Goal: Transaction & Acquisition: Obtain resource

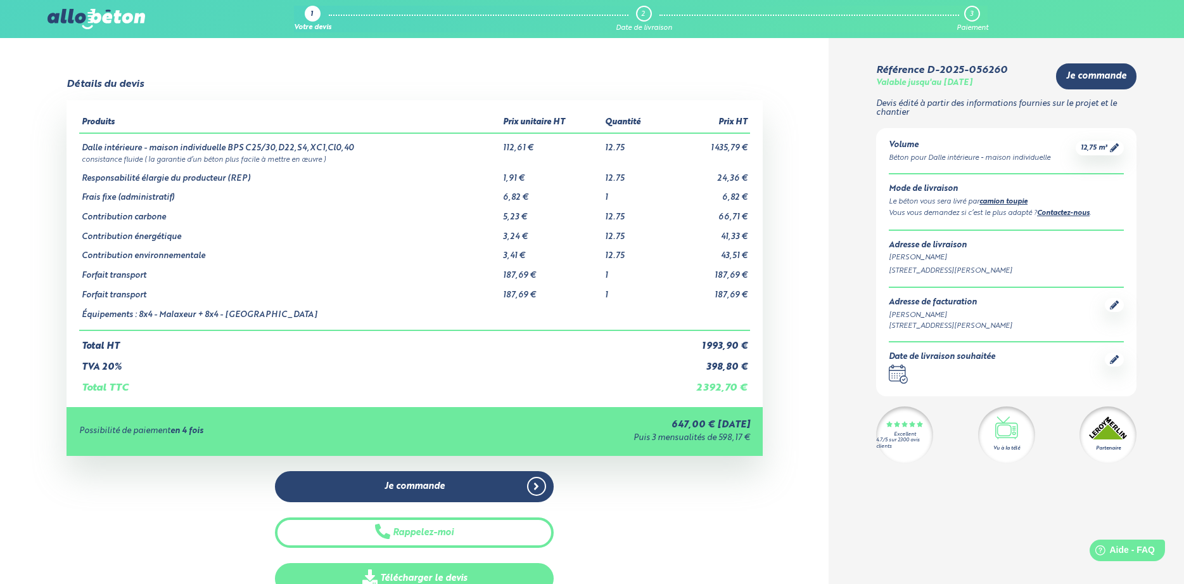
click at [504, 578] on link "Télécharger le devis" at bounding box center [414, 578] width 279 height 31
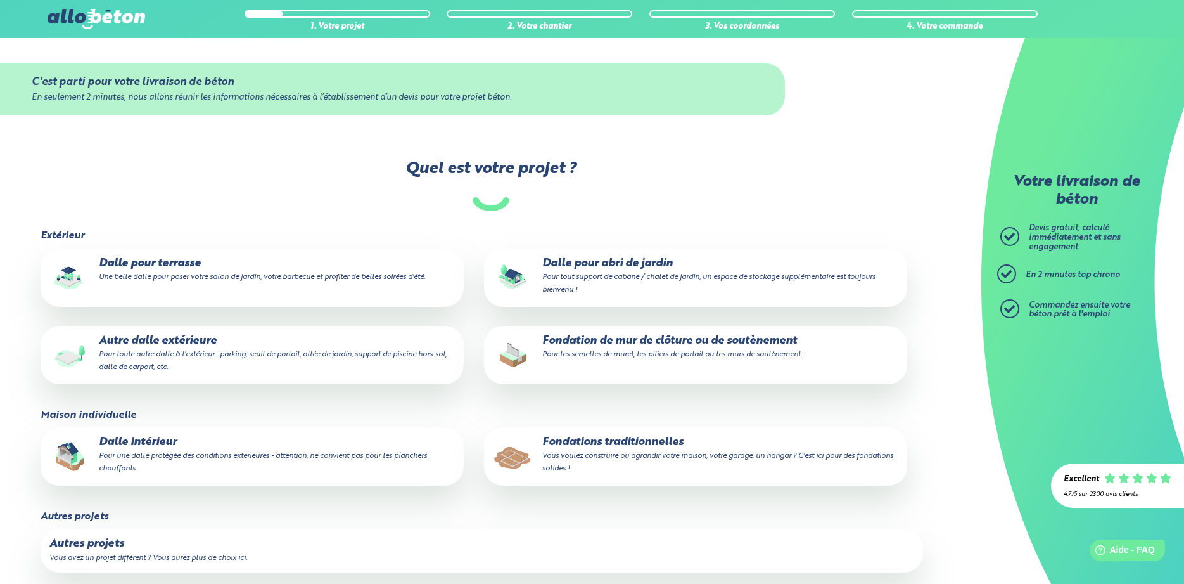
click at [243, 437] on p "Dalle intérieur Pour une dalle protégée des conditions extérieures - attention,…" at bounding box center [252, 455] width 406 height 39
click at [0, 0] on input "Dalle intérieur Pour une dalle protégée des conditions extérieures - attention,…" at bounding box center [0, 0] width 0 height 0
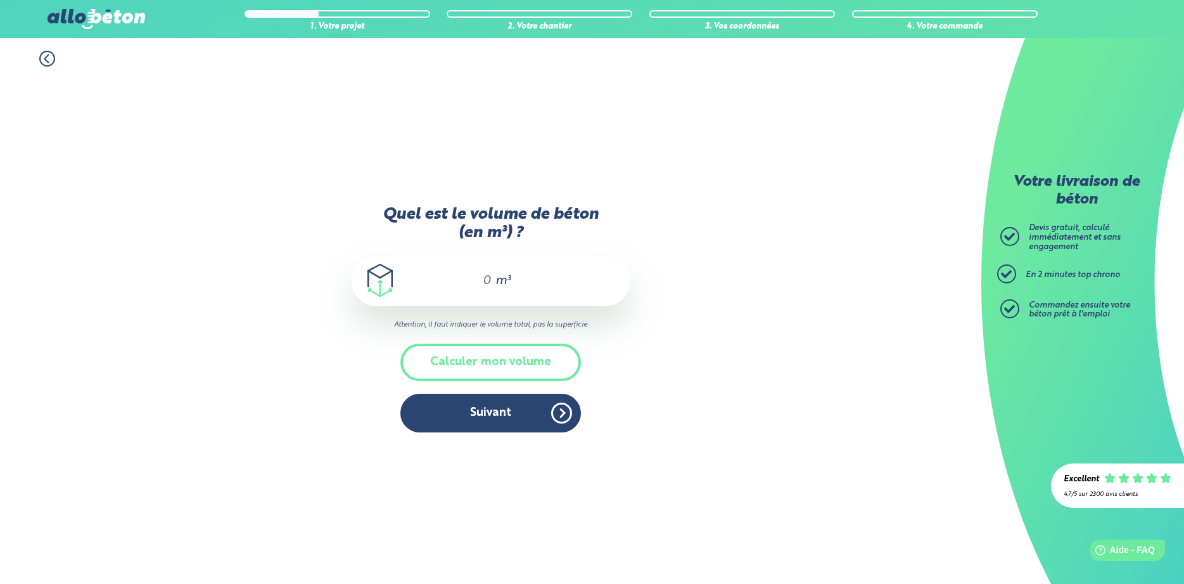
click at [470, 286] on div "m³" at bounding box center [491, 280] width 279 height 51
click at [489, 354] on button "Calculer mon volume" at bounding box center [490, 361] width 181 height 37
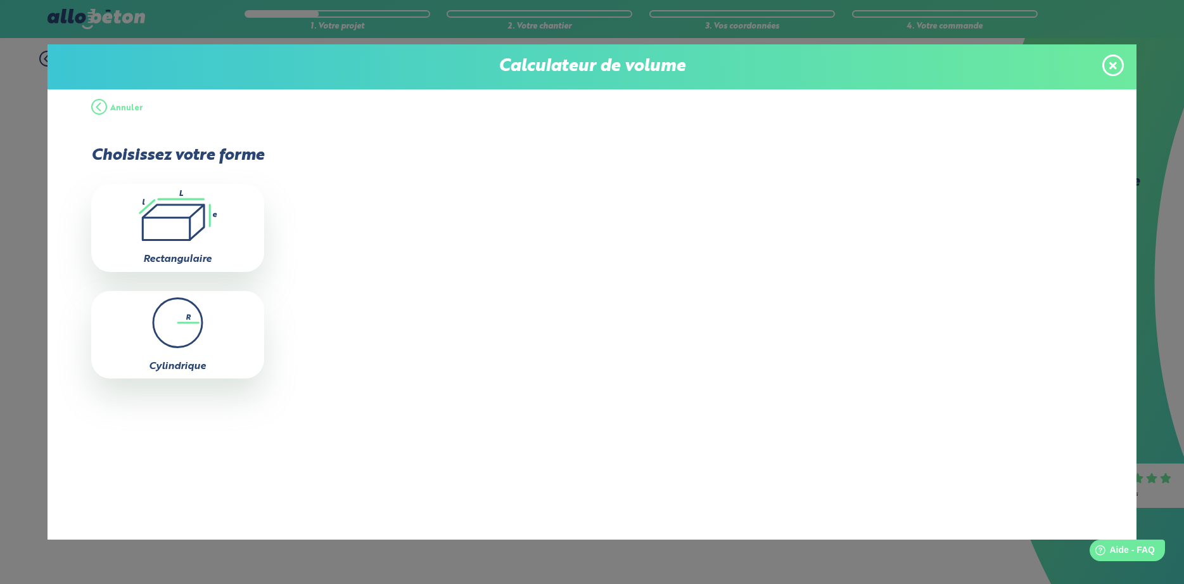
click at [201, 224] on icon ".icon-calc-rectanglea{fill:none;stroke-linecap:round;stroke-width:3px;stroke:#6…" at bounding box center [178, 215] width 160 height 51
type input "0"
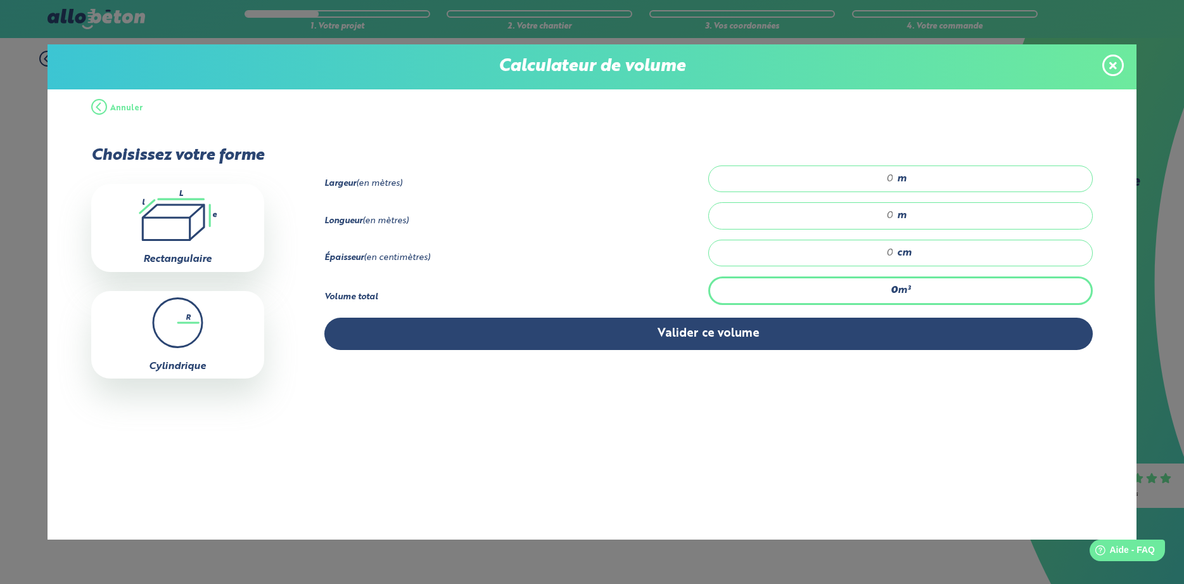
click at [890, 177] on input "number" at bounding box center [808, 178] width 172 height 13
type input "5"
type input "7"
type input "0.35"
type input "1"
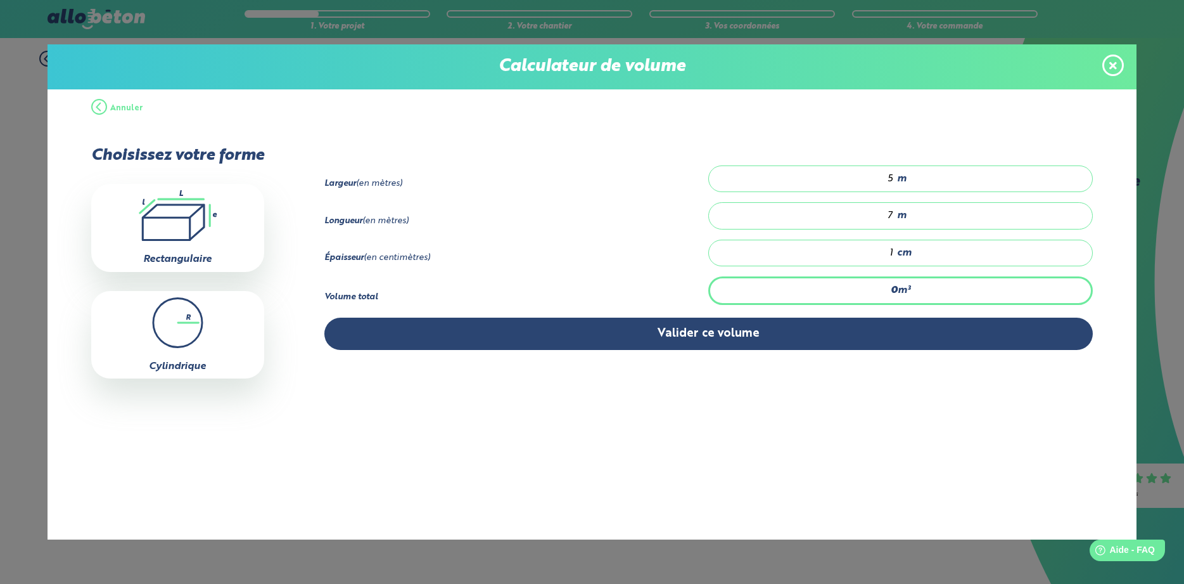
type input "4.2"
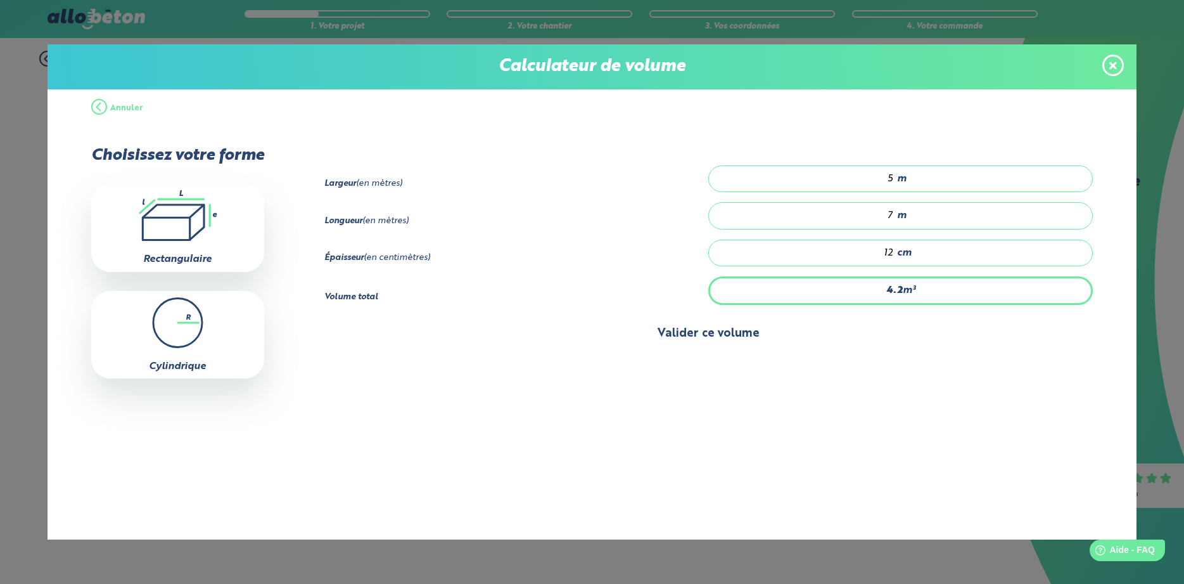
type input "12"
click at [836, 350] on button "Valider ce volume" at bounding box center [708, 333] width 769 height 32
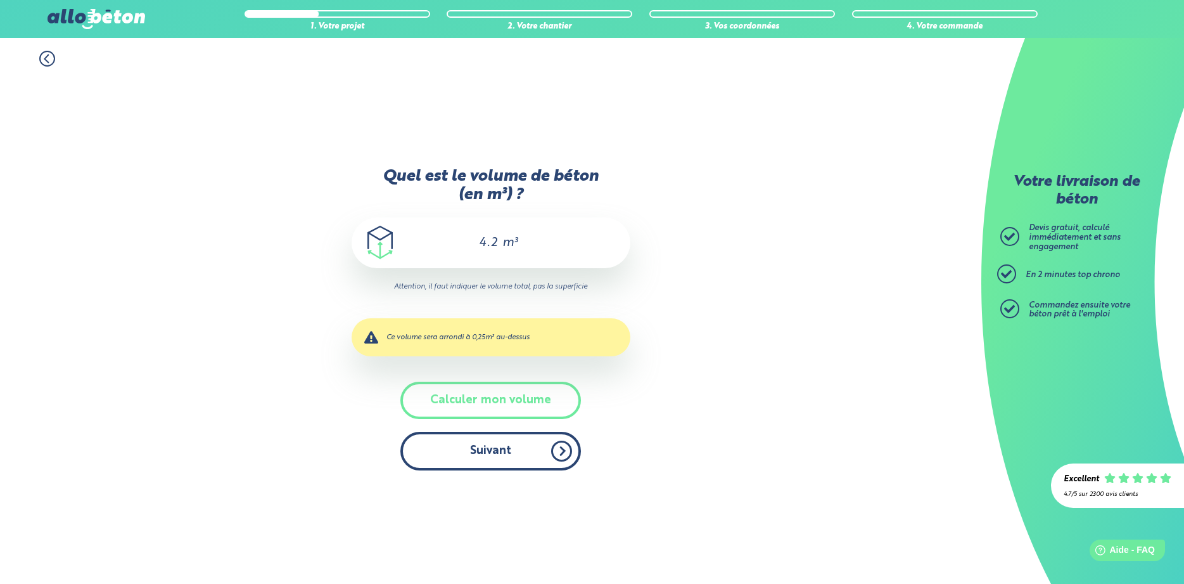
click at [509, 445] on button "Suivant" at bounding box center [490, 451] width 181 height 39
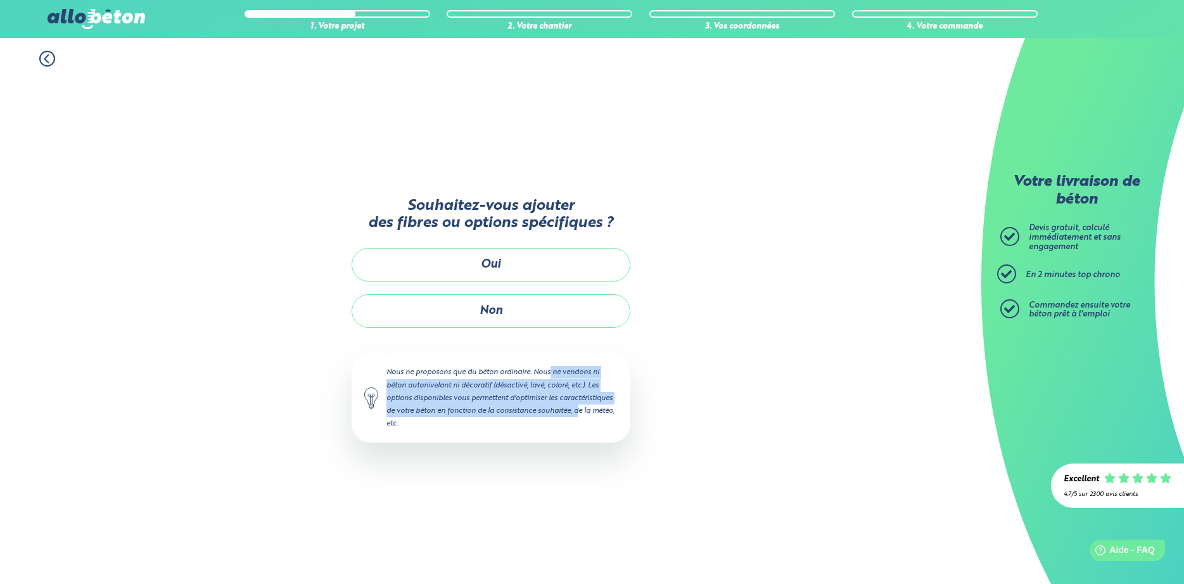
drag, startPoint x: 506, startPoint y: 373, endPoint x: 537, endPoint y: 407, distance: 45.8
click at [537, 407] on div "Nous ne proposons que du béton ordinaire. Nous ne vendons ni béton autonivelant…" at bounding box center [491, 397] width 279 height 89
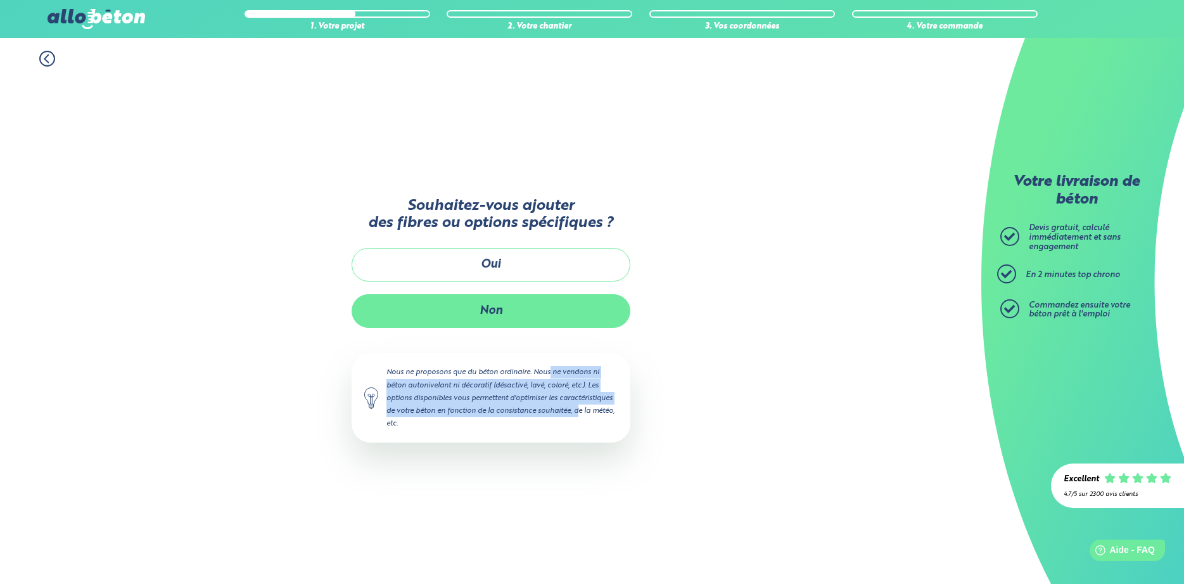
click at [484, 317] on button "Non" at bounding box center [491, 311] width 279 height 34
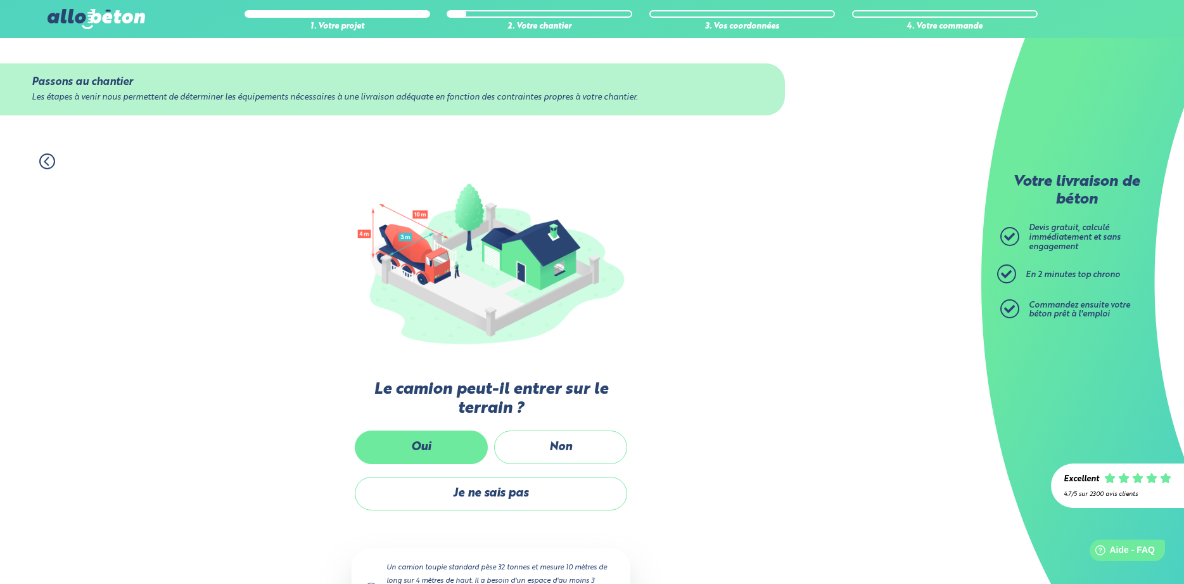
click at [467, 435] on label "Oui" at bounding box center [421, 447] width 133 height 34
click at [0, 0] on input "Oui" at bounding box center [0, 0] width 0 height 0
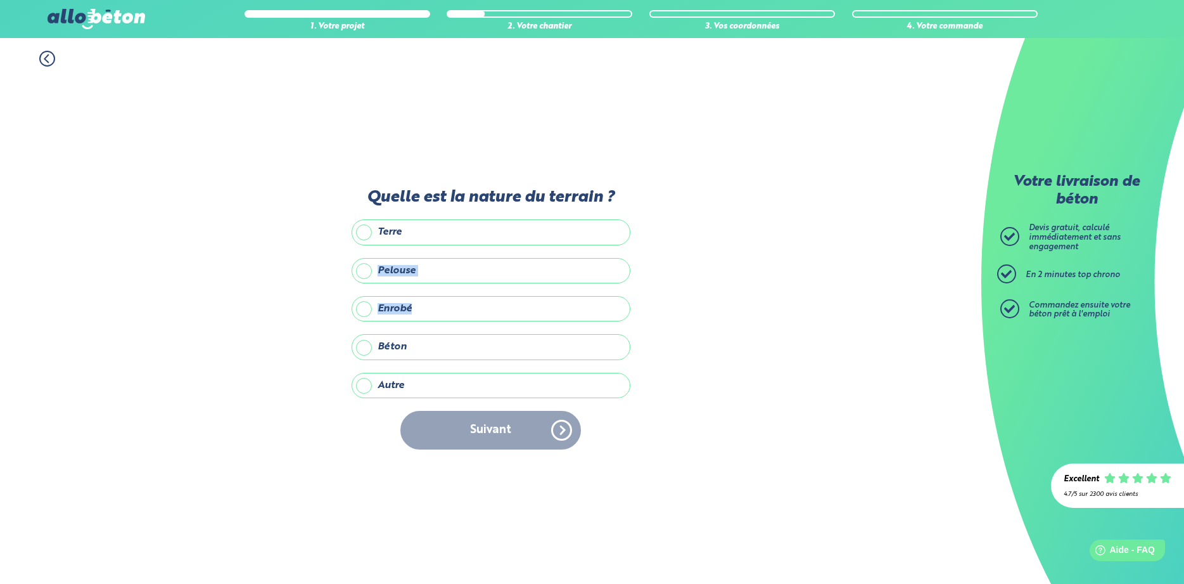
drag, startPoint x: 444, startPoint y: 236, endPoint x: 430, endPoint y: 300, distance: 66.3
click at [430, 300] on div "Terre Pelouse Enrobé Béton Autre" at bounding box center [491, 308] width 279 height 179
click at [430, 300] on label "Enrobé" at bounding box center [491, 308] width 279 height 25
click at [0, 0] on input "Enrobé" at bounding box center [0, 0] width 0 height 0
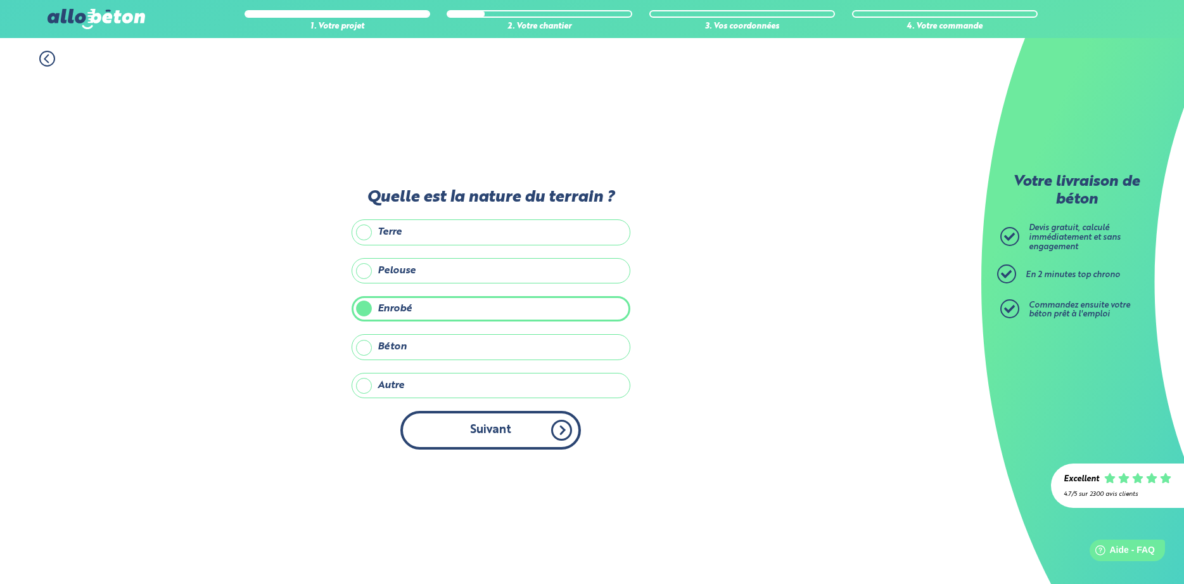
click at [482, 432] on button "Suivant" at bounding box center [490, 430] width 181 height 39
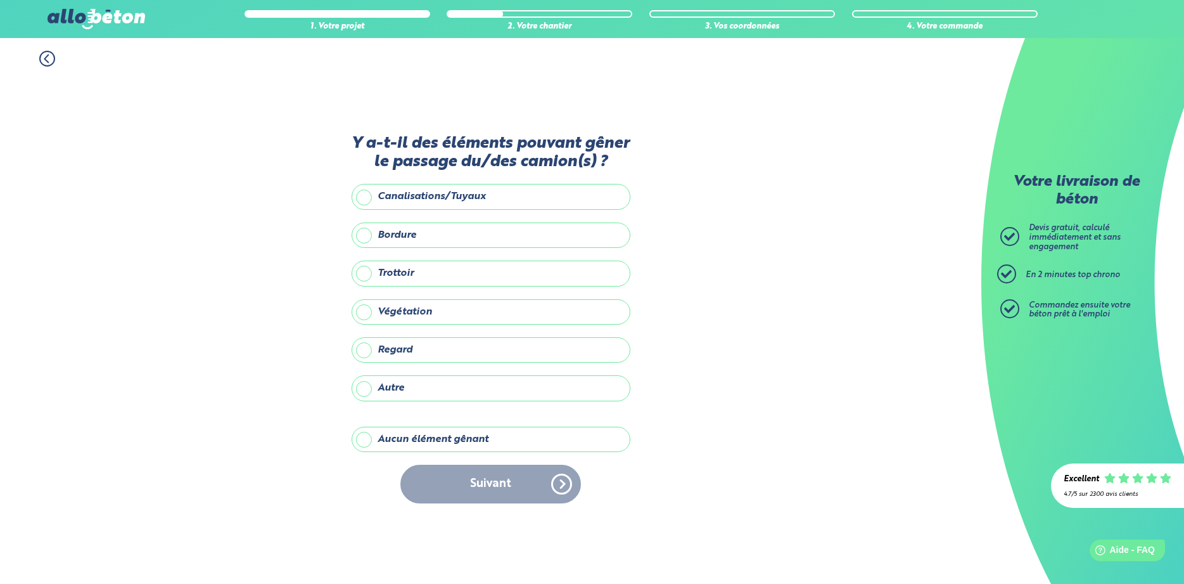
click at [454, 438] on label "Aucun élément gênant" at bounding box center [491, 438] width 279 height 25
click at [0, 0] on input "Aucun élément gênant" at bounding box center [0, 0] width 0 height 0
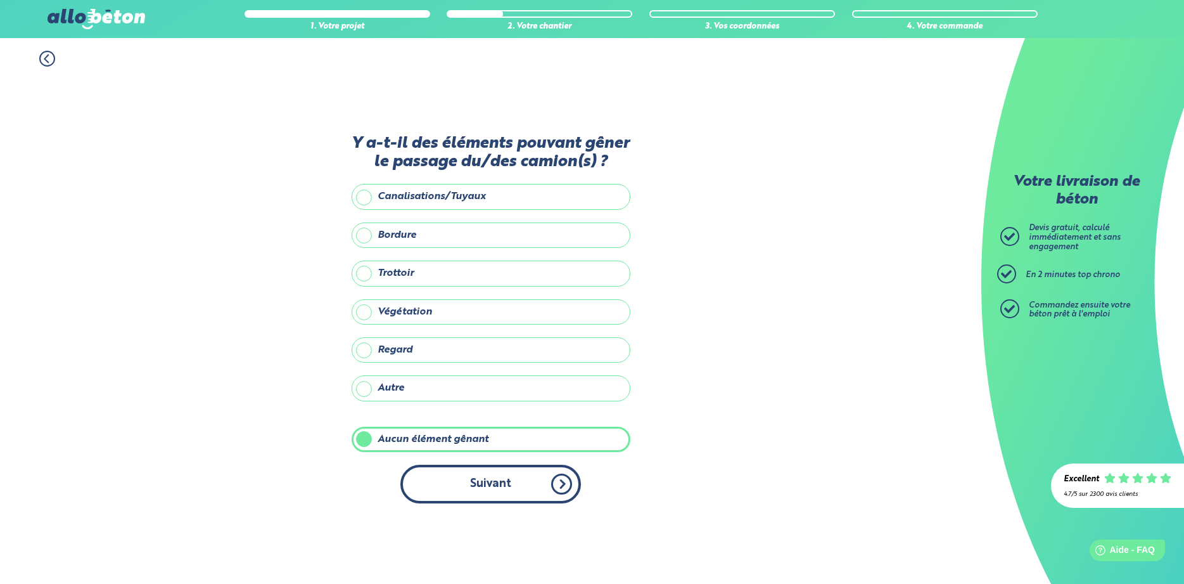
click at [467, 481] on button "Suivant" at bounding box center [490, 483] width 181 height 39
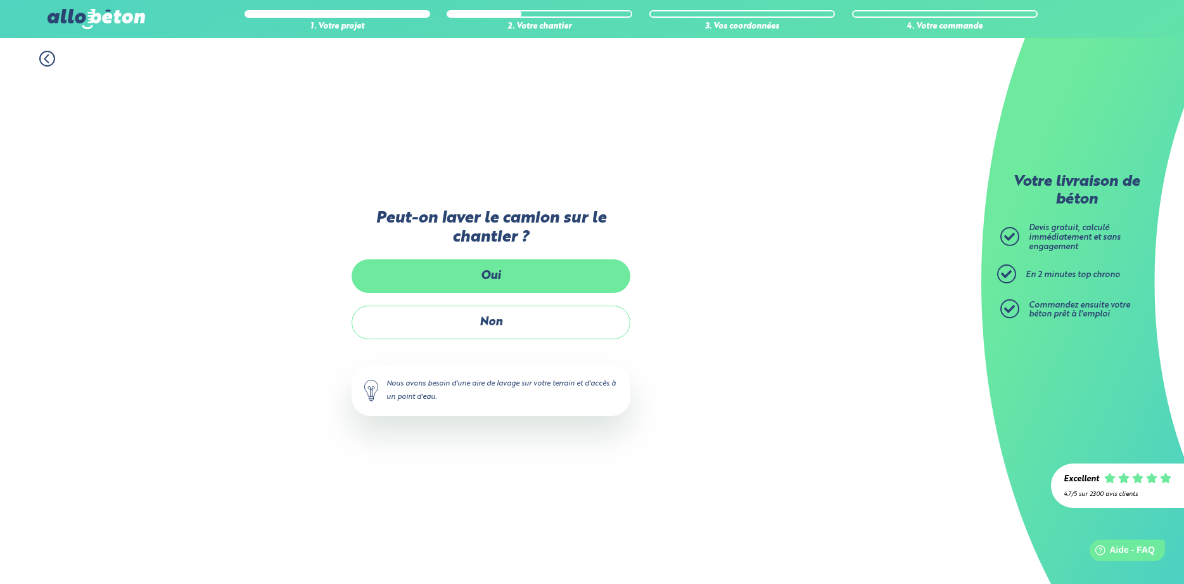
click at [542, 276] on label "Oui" at bounding box center [491, 276] width 279 height 34
click at [0, 0] on input "Oui" at bounding box center [0, 0] width 0 height 0
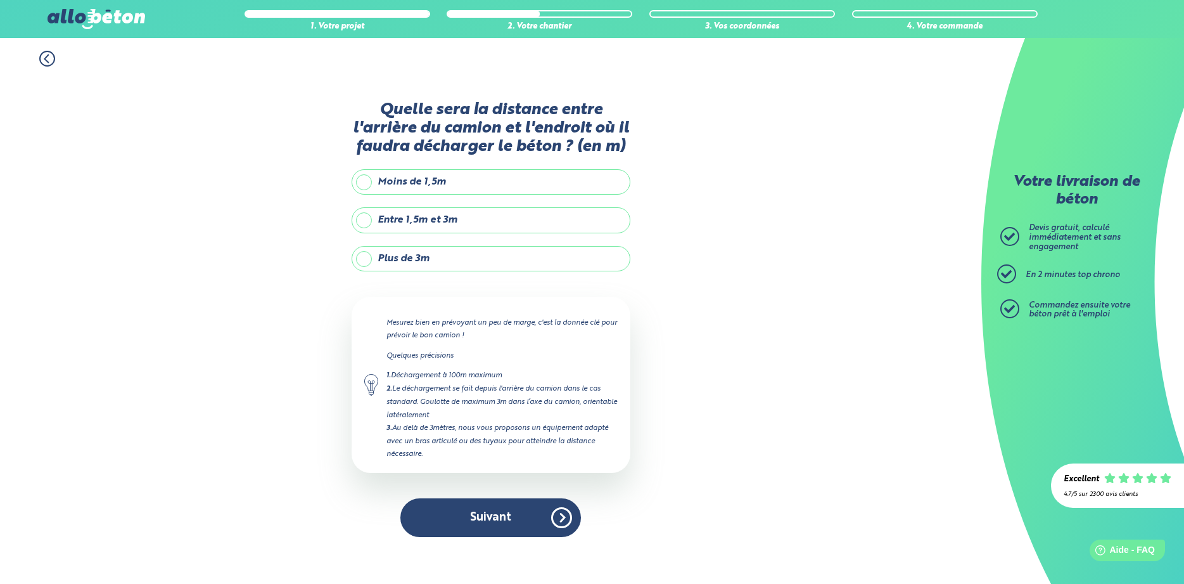
click at [466, 224] on label "Entre 1,5m et 3m" at bounding box center [491, 219] width 279 height 25
click at [0, 0] on input "Entre 1,5m et 3m" at bounding box center [0, 0] width 0 height 0
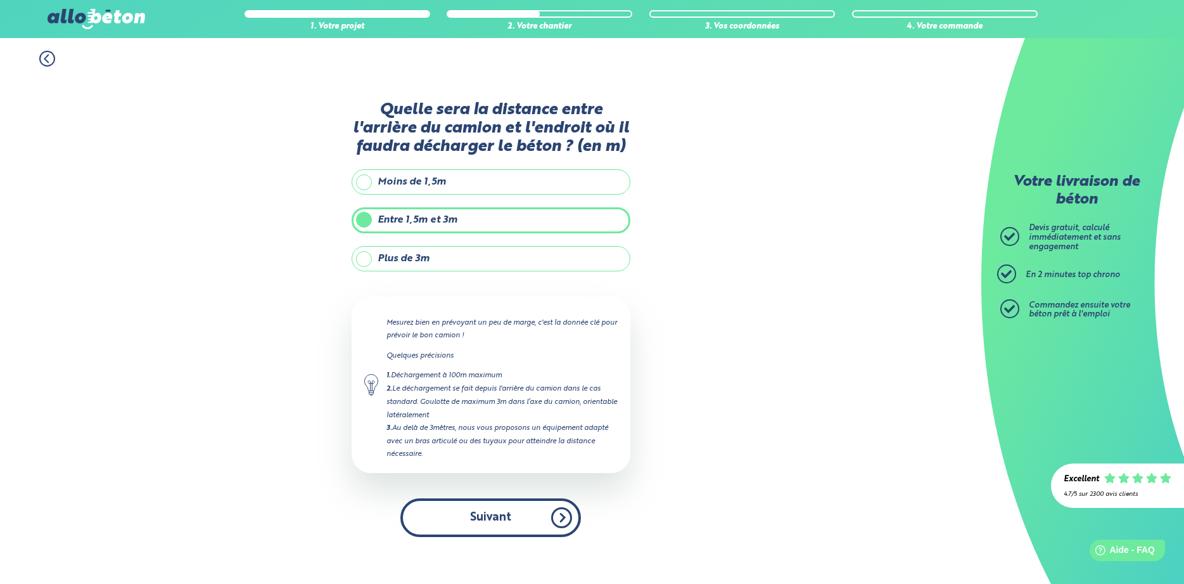
click at [476, 514] on button "Suivant" at bounding box center [490, 517] width 181 height 39
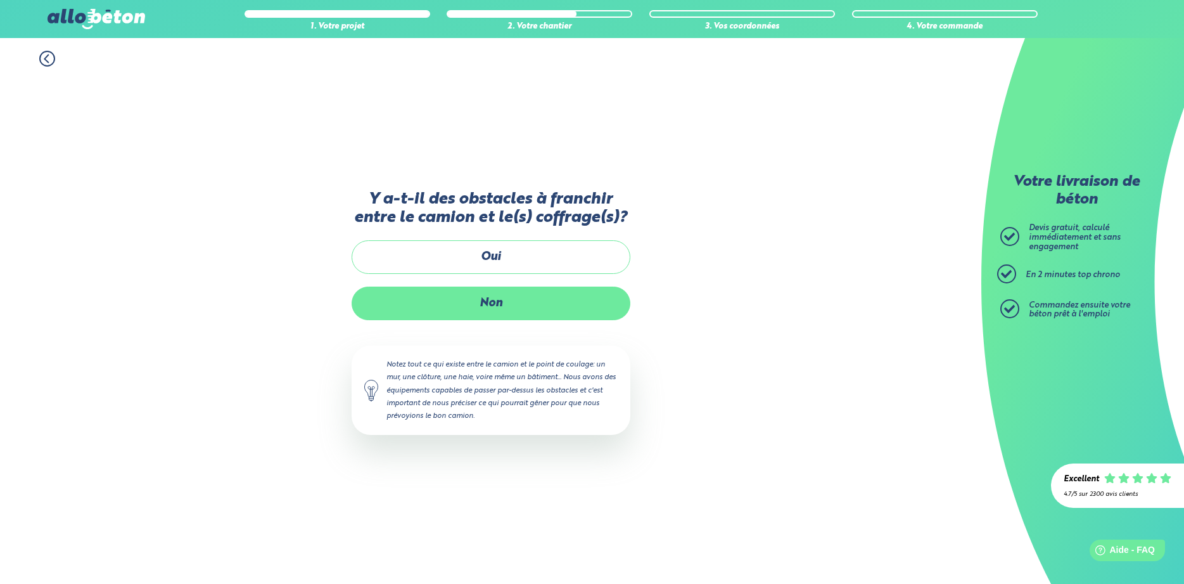
click at [508, 304] on label "Non" at bounding box center [491, 303] width 279 height 34
click at [0, 0] on input "Non" at bounding box center [0, 0] width 0 height 0
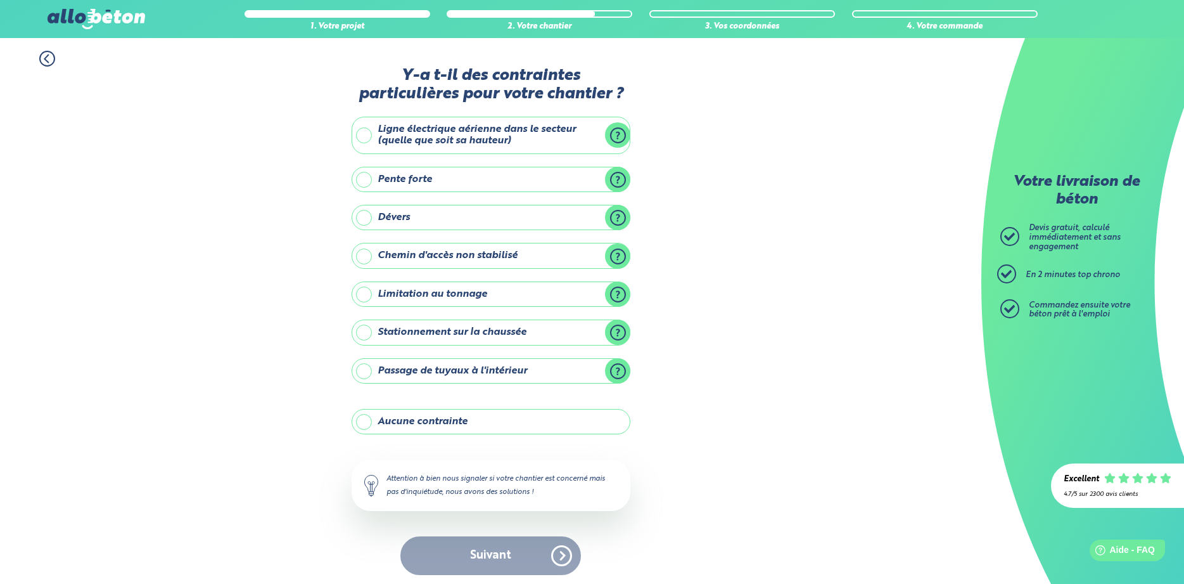
click at [425, 148] on label "Ligne électrique aérienne dans le secteur (quelle que soit sa hauteur)" at bounding box center [491, 135] width 279 height 37
click at [0, 0] on input "Ligne électrique aérienne dans le secteur (quelle que soit sa hauteur)" at bounding box center [0, 0] width 0 height 0
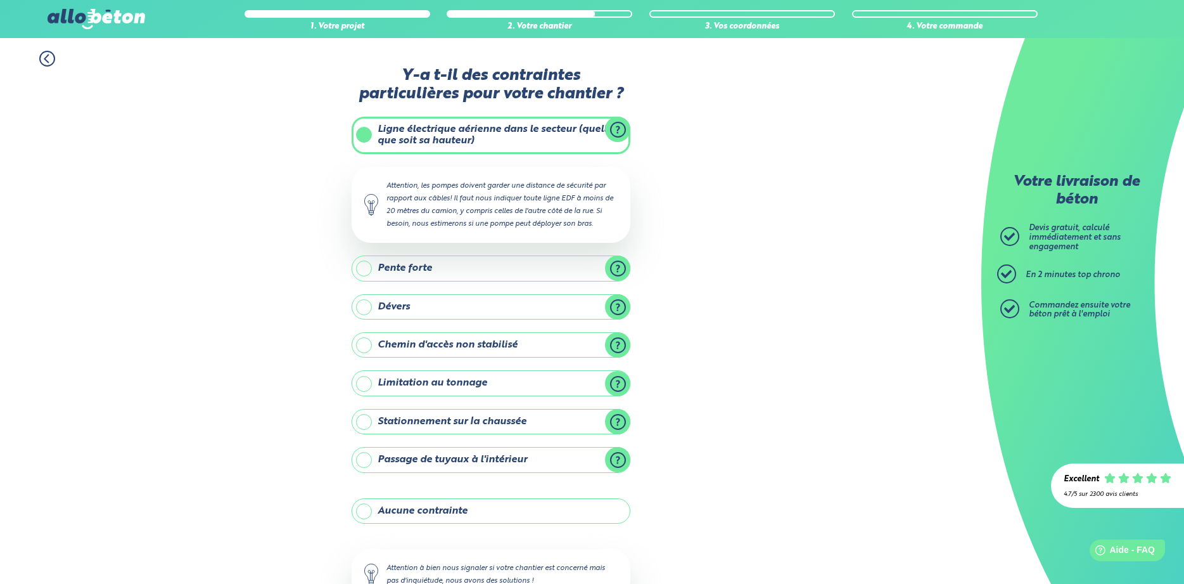
click at [449, 461] on label "Passage de tuyaux à l'intérieur" at bounding box center [491, 459] width 279 height 25
click at [0, 0] on input "Passage de tuyaux à l'intérieur" at bounding box center [0, 0] width 0 height 0
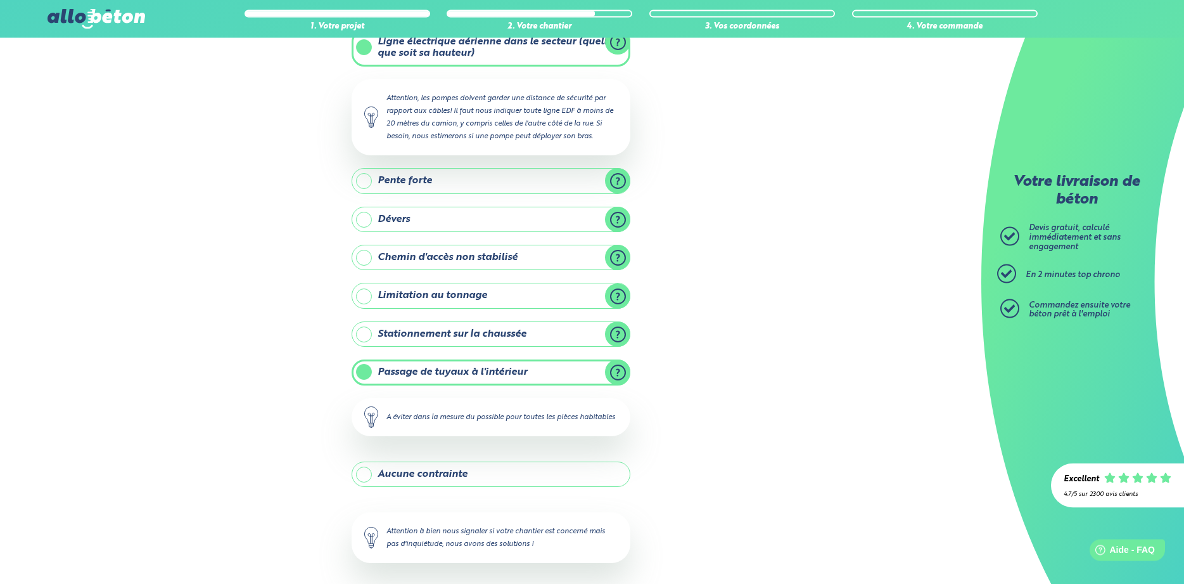
scroll to position [119, 0]
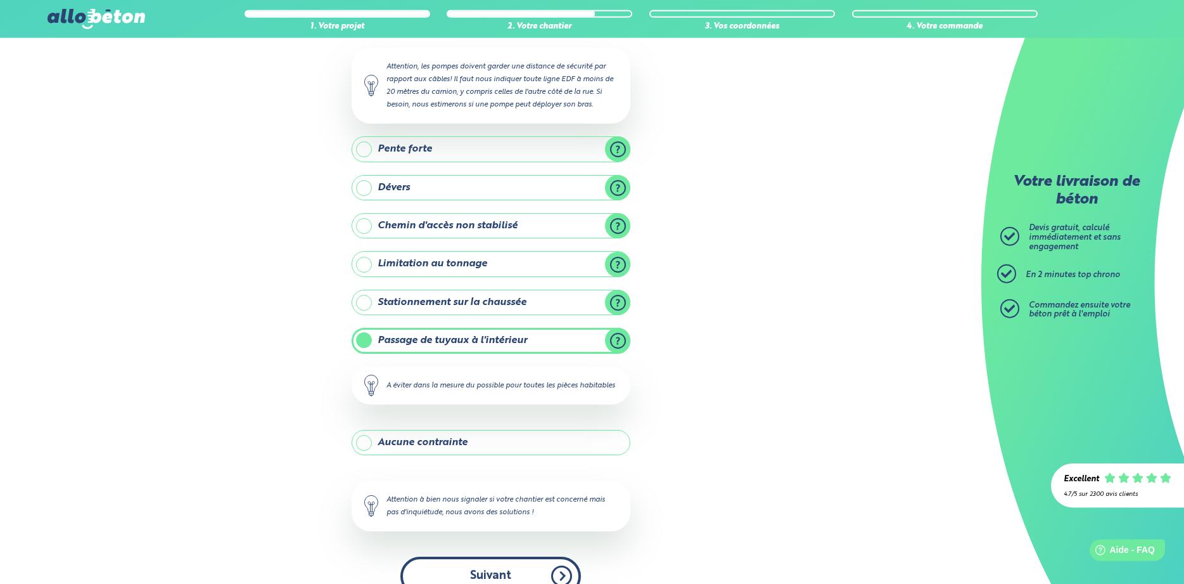
click at [508, 572] on button "Suivant" at bounding box center [490, 575] width 181 height 39
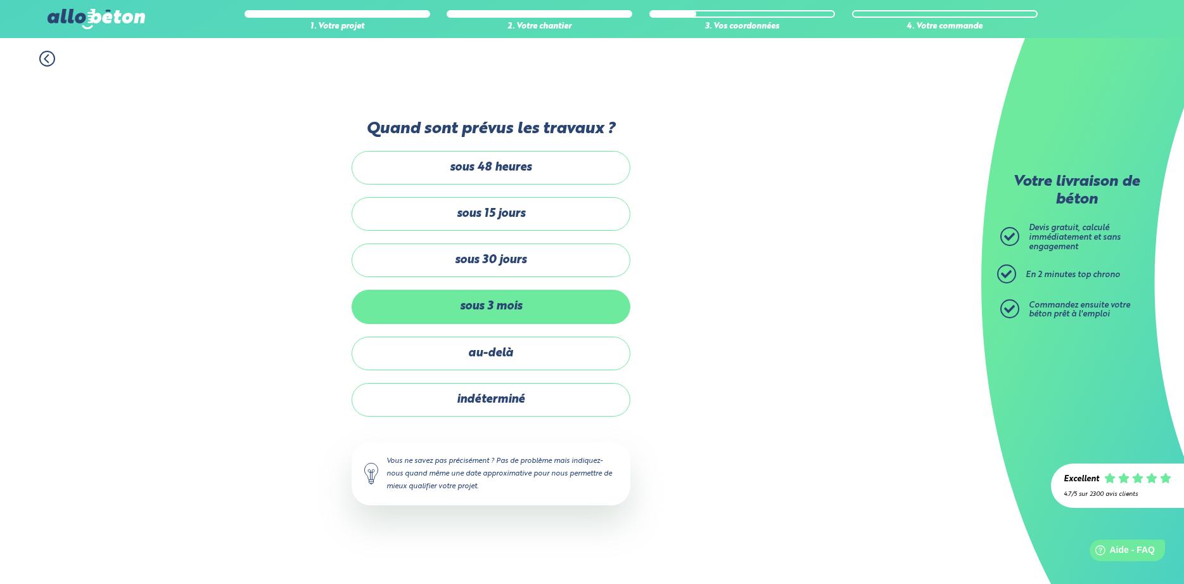
click at [500, 317] on label "sous 3 mois" at bounding box center [491, 307] width 279 height 34
click at [0, 0] on input "sous 3 mois" at bounding box center [0, 0] width 0 height 0
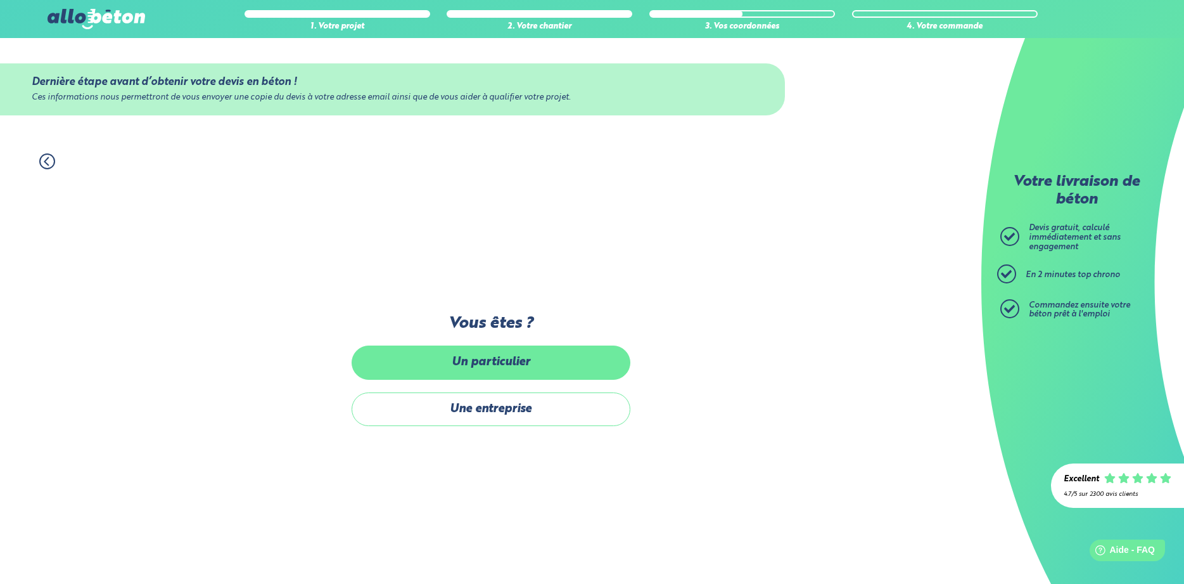
click at [527, 374] on label "Un particulier" at bounding box center [491, 362] width 279 height 34
click at [0, 0] on input "Un particulier" at bounding box center [0, 0] width 0 height 0
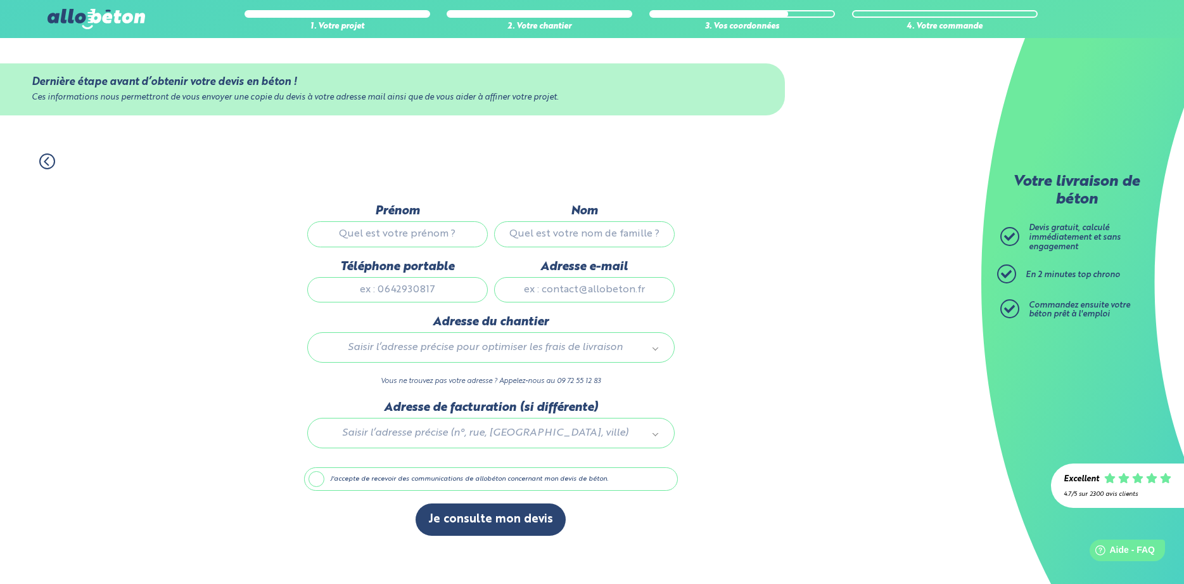
click at [419, 227] on input "Prénom" at bounding box center [397, 233] width 181 height 25
type input "jason"
type input "girard"
type input "0651288565"
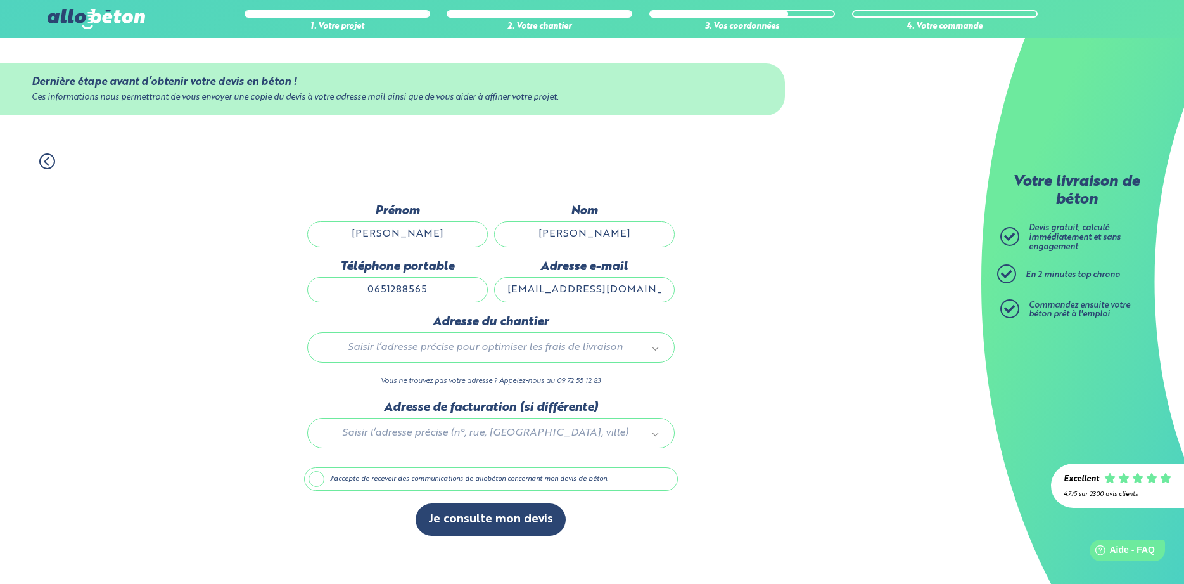
type input "flojal@gmail.com"
type input "4"
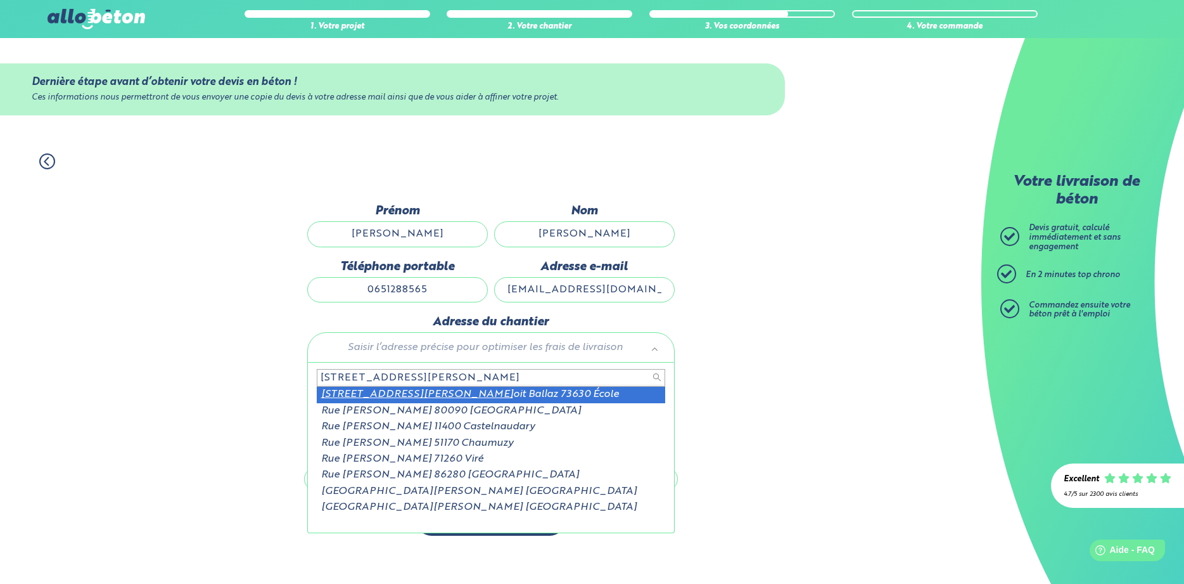
type input "152 rue jean beno"
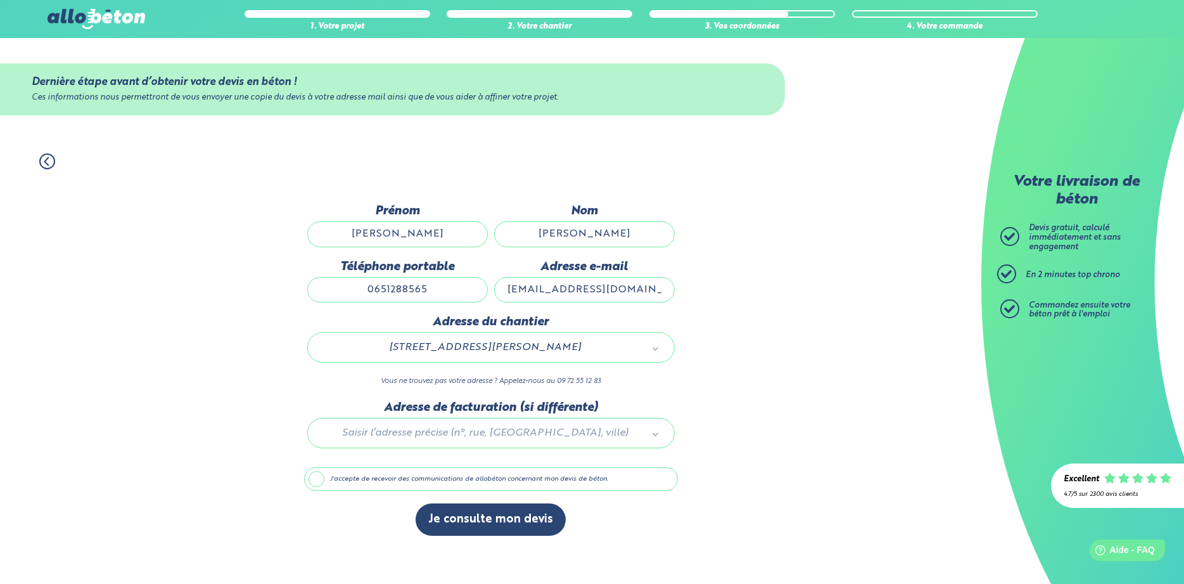
drag, startPoint x: 475, startPoint y: 502, endPoint x: 372, endPoint y: 513, distance: 103.8
click at [372, 513] on div "Dernière étape avant d’obtenir votre devis en béton ! Ces informations nous per…" at bounding box center [491, 376] width 374 height 344
click at [342, 491] on label "J'accepte de recevoir des communications de allobéton concernant mon devis de b…" at bounding box center [491, 479] width 374 height 24
click at [0, 0] on input "J'accepte de recevoir des communications de allobéton concernant mon devis de b…" at bounding box center [0, 0] width 0 height 0
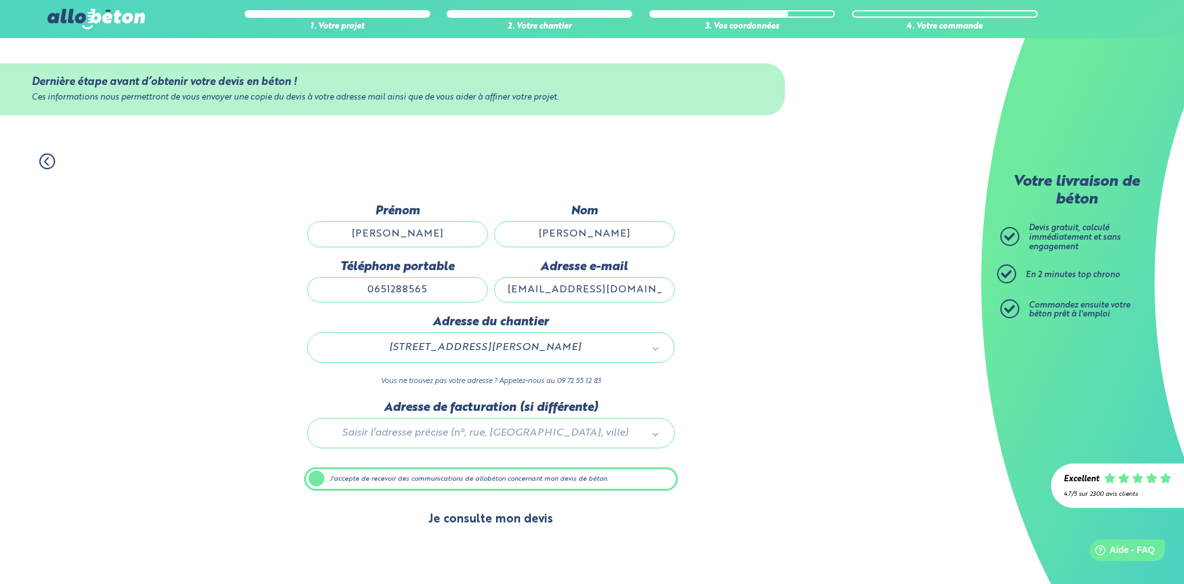
click at [496, 526] on button "Je consulte mon devis" at bounding box center [491, 519] width 150 height 32
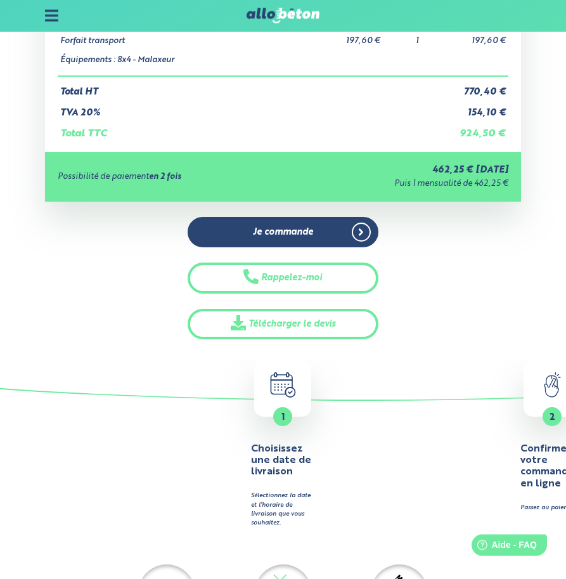
scroll to position [650, 0]
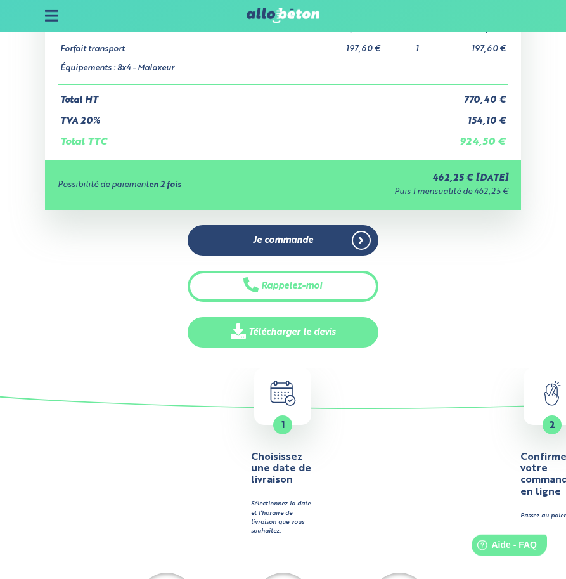
click at [299, 326] on link "Télécharger le devis" at bounding box center [283, 332] width 190 height 31
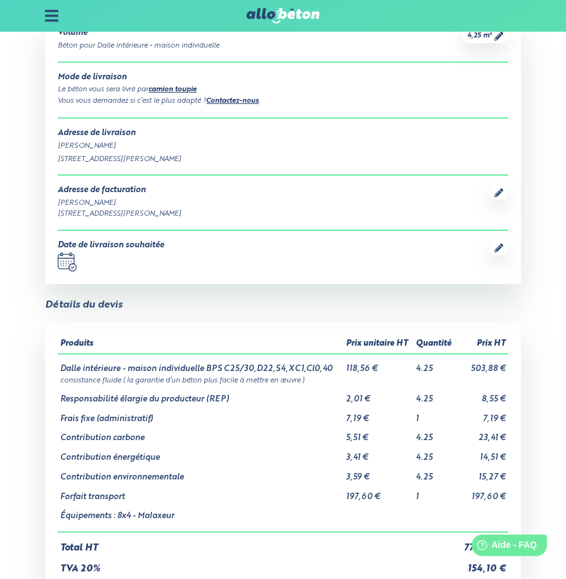
scroll to position [0, 0]
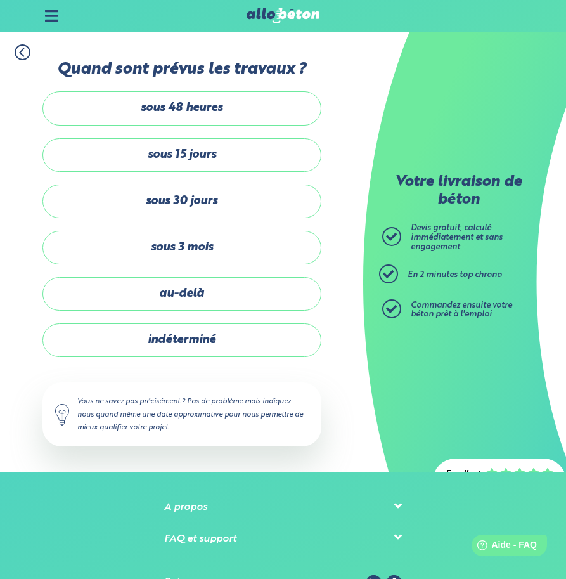
click at [25, 57] on icon at bounding box center [23, 52] width 16 height 16
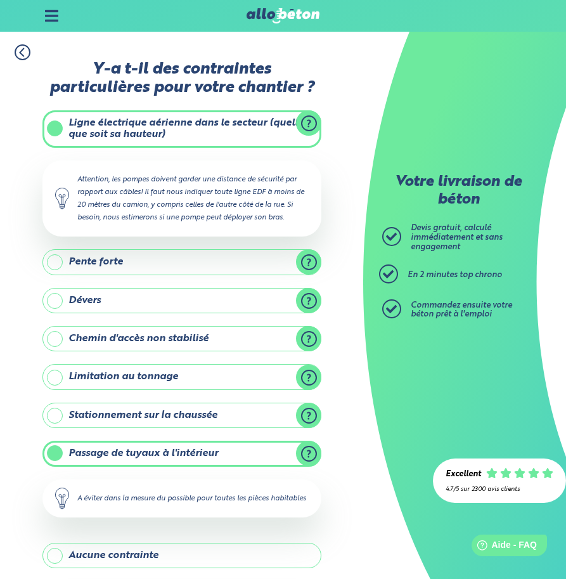
click at [25, 57] on icon at bounding box center [23, 52] width 16 height 16
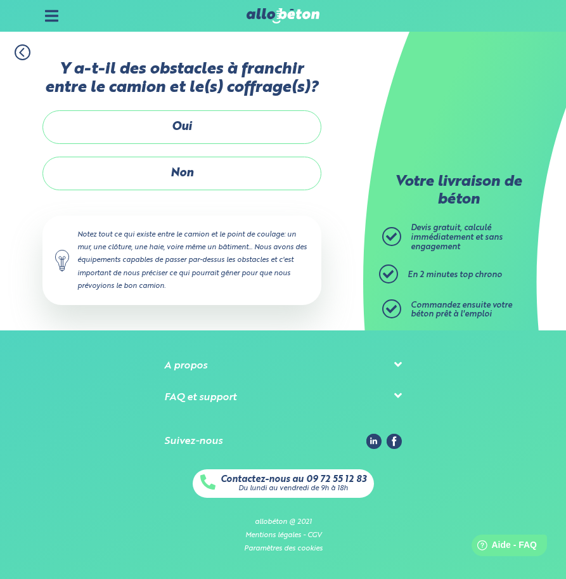
click at [25, 57] on icon at bounding box center [23, 52] width 16 height 16
click at [22, 48] on icon at bounding box center [23, 52] width 16 height 16
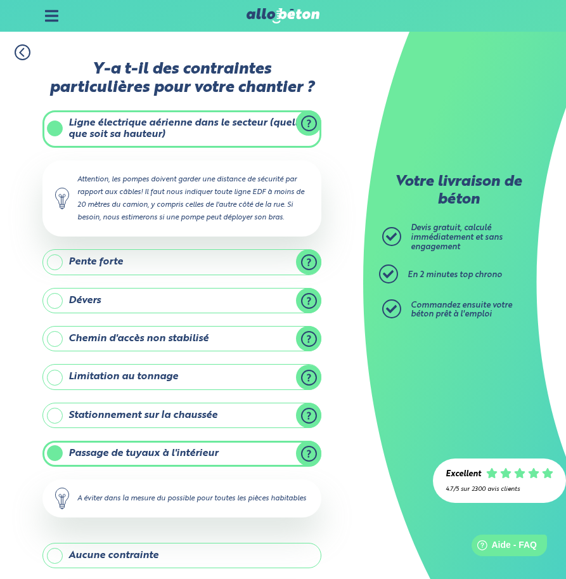
scroll to position [119, 0]
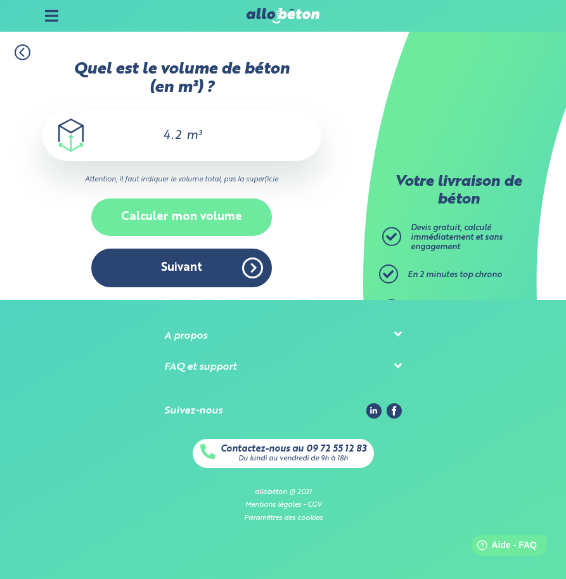
click at [198, 216] on button "Calculer mon volume" at bounding box center [181, 216] width 181 height 37
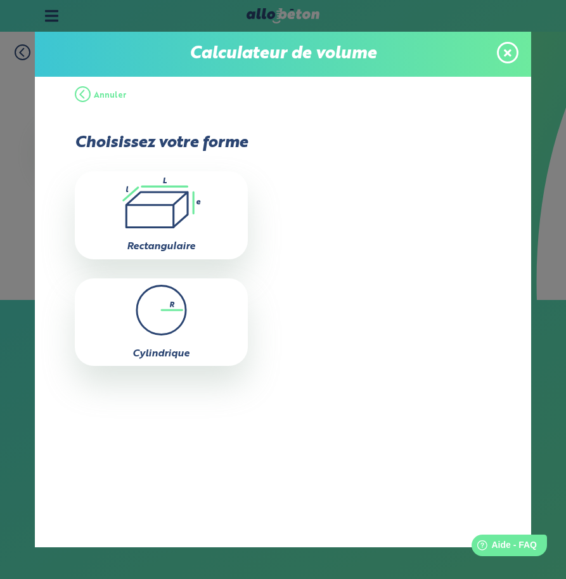
click at [193, 216] on icon ".icon-calc-rectanglea{fill:none;stroke-linecap:round;stroke-width:3px;stroke:#6…" at bounding box center [161, 202] width 160 height 51
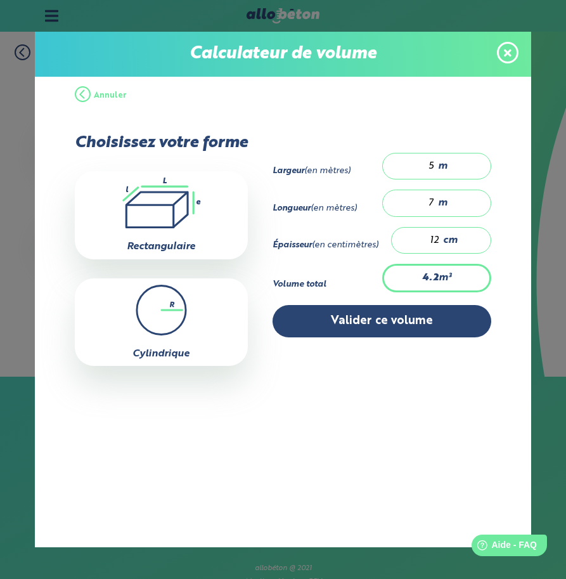
click at [433, 207] on input "7" at bounding box center [415, 202] width 40 height 13
type input "0.6"
type input "1"
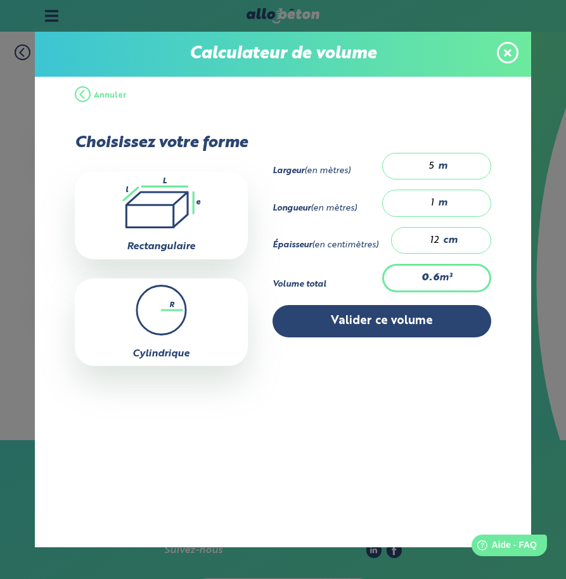
type input "8.4"
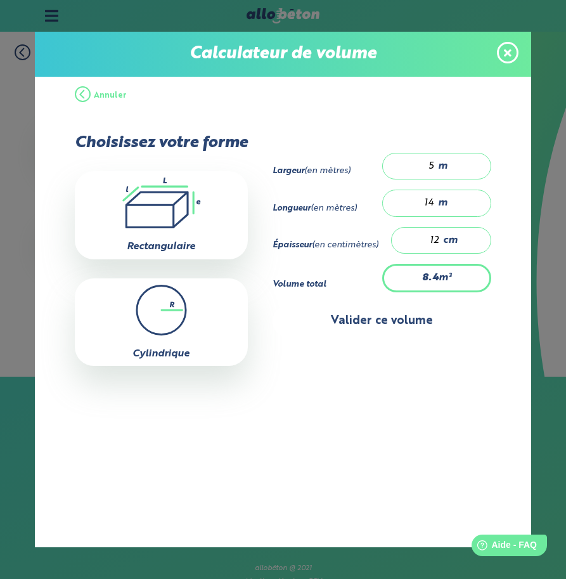
type input "14"
click at [400, 335] on button "Valider ce volume" at bounding box center [381, 321] width 219 height 32
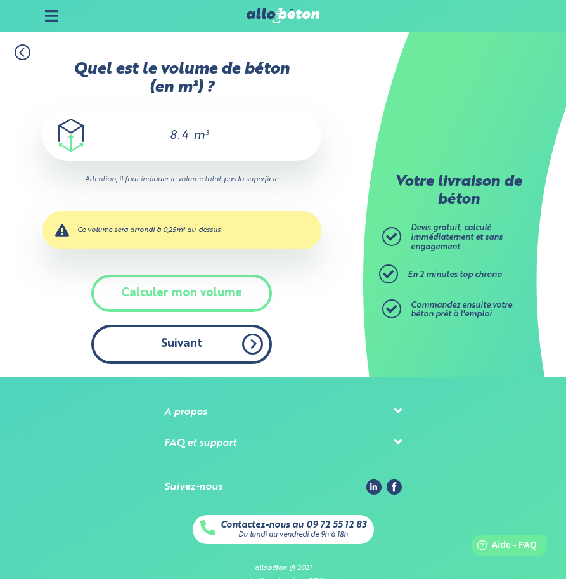
click at [227, 335] on button "Suivant" at bounding box center [181, 343] width 181 height 39
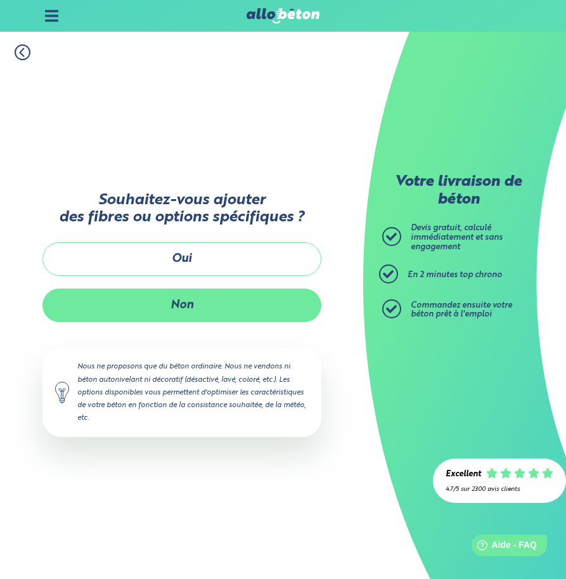
click at [200, 310] on button "Non" at bounding box center [181, 305] width 279 height 34
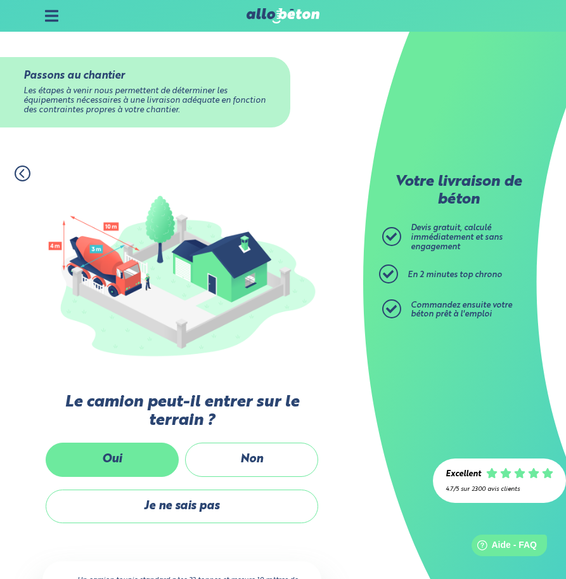
click at [160, 458] on label "Oui" at bounding box center [112, 459] width 133 height 34
click at [0, 0] on input "Oui" at bounding box center [0, 0] width 0 height 0
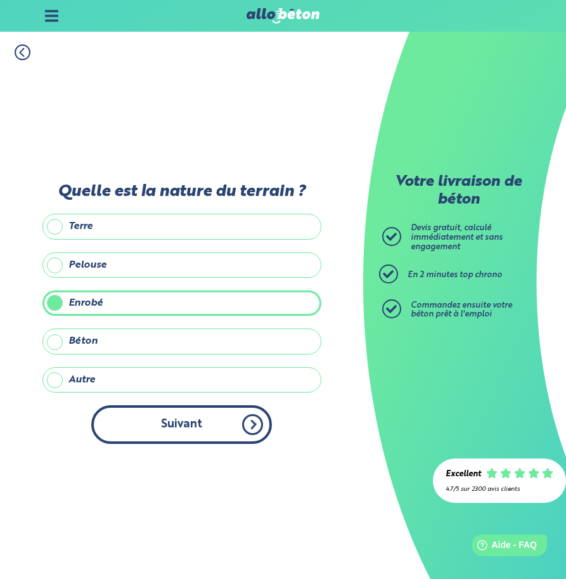
click at [183, 424] on button "Suivant" at bounding box center [181, 424] width 181 height 39
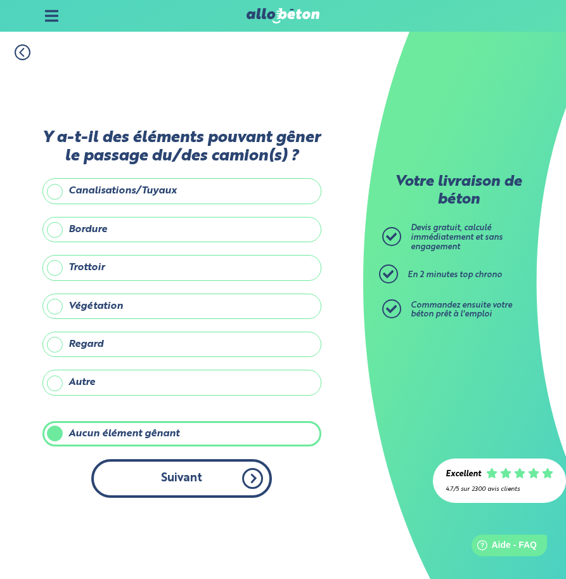
click at [191, 478] on button "Suivant" at bounding box center [181, 478] width 181 height 39
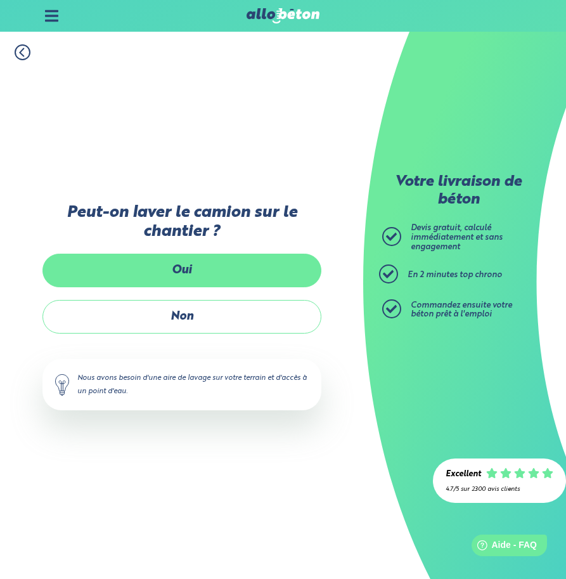
click at [240, 272] on label "Oui" at bounding box center [181, 270] width 279 height 34
click at [0, 0] on input "Oui" at bounding box center [0, 0] width 0 height 0
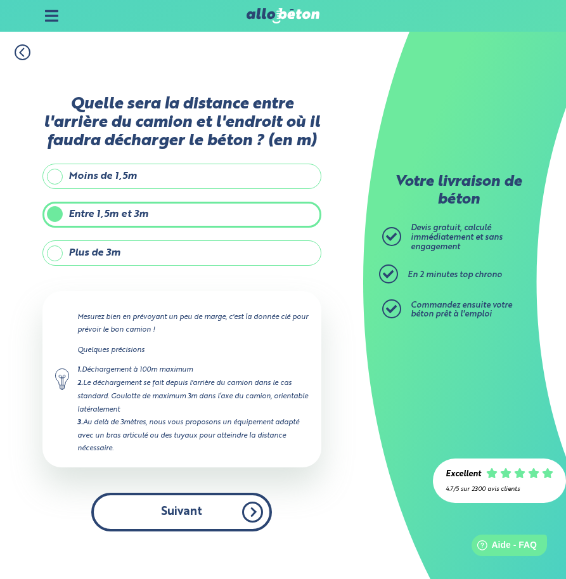
click at [154, 492] on button "Suivant" at bounding box center [181, 511] width 181 height 39
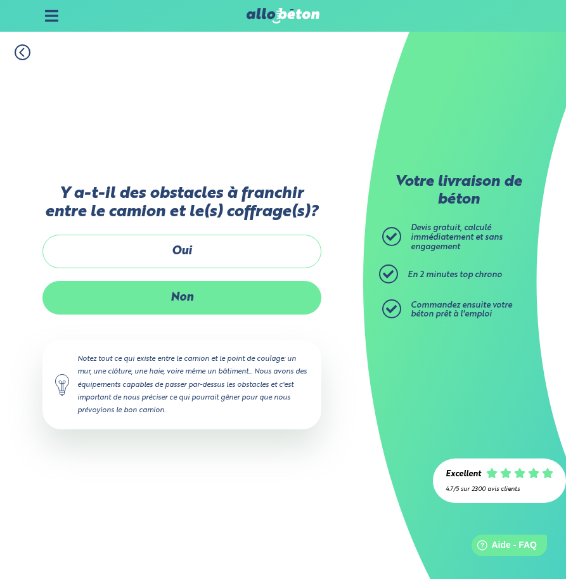
click at [224, 292] on label "Non" at bounding box center [181, 298] width 279 height 34
click at [0, 0] on input "Non" at bounding box center [0, 0] width 0 height 0
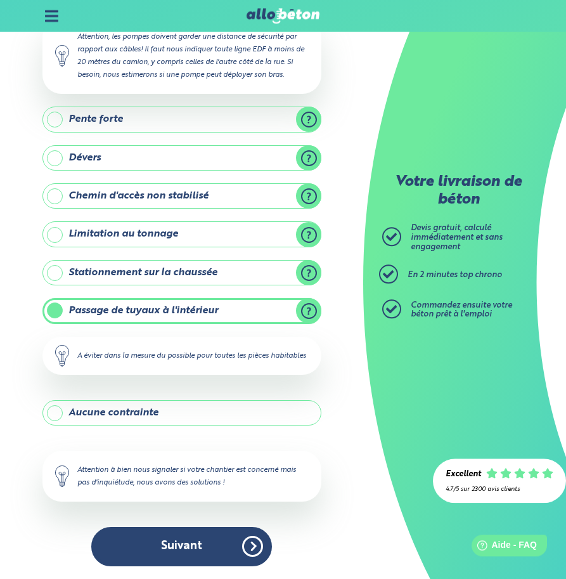
scroll to position [155, 0]
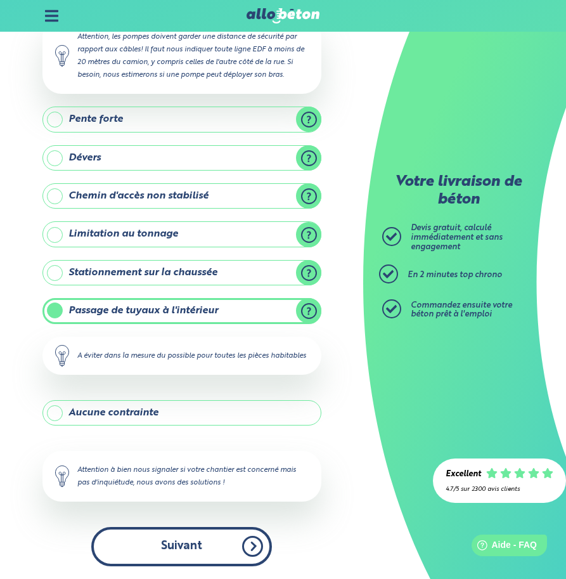
click at [185, 554] on button "Suivant" at bounding box center [181, 546] width 181 height 39
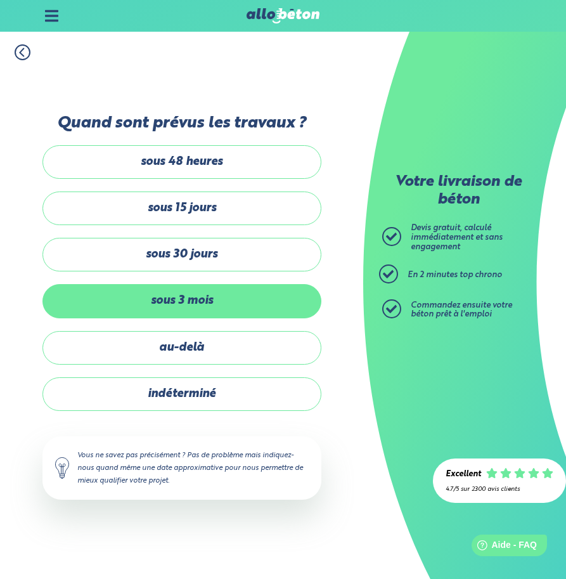
click at [205, 292] on label "sous 3 mois" at bounding box center [181, 301] width 279 height 34
click at [0, 0] on input "sous 3 mois" at bounding box center [0, 0] width 0 height 0
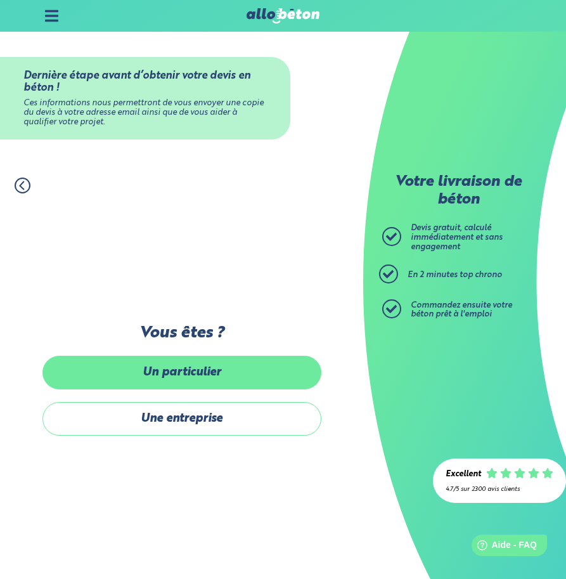
click at [199, 365] on label "Un particulier" at bounding box center [181, 372] width 279 height 34
click at [0, 0] on input "Un particulier" at bounding box center [0, 0] width 0 height 0
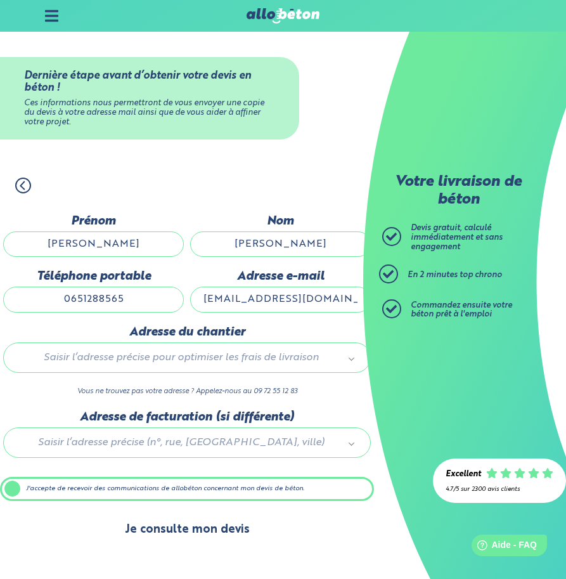
click at [200, 518] on button "Je consulte mon devis" at bounding box center [187, 529] width 150 height 32
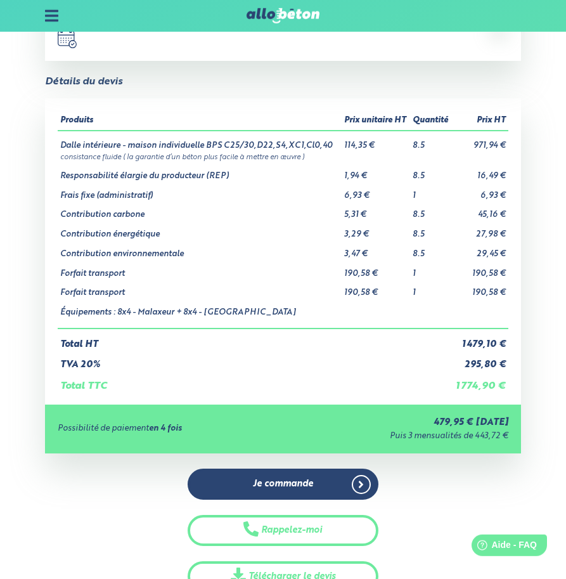
scroll to position [445, 0]
